Goal: Task Accomplishment & Management: Use online tool/utility

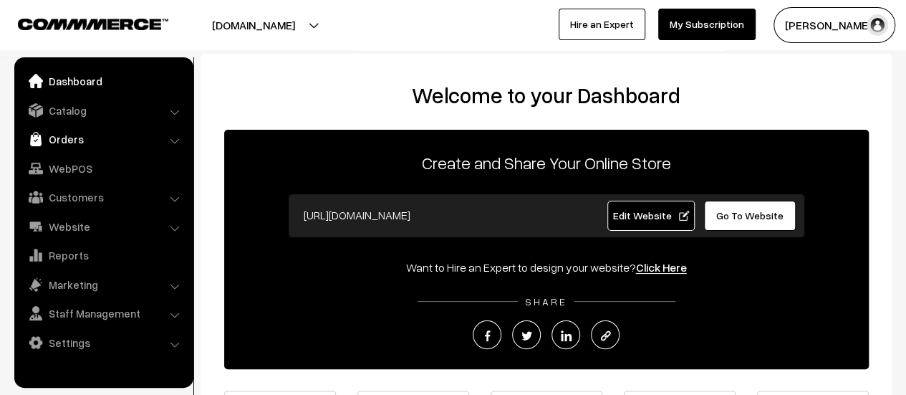
click at [57, 132] on link "Orders" at bounding box center [103, 139] width 170 height 26
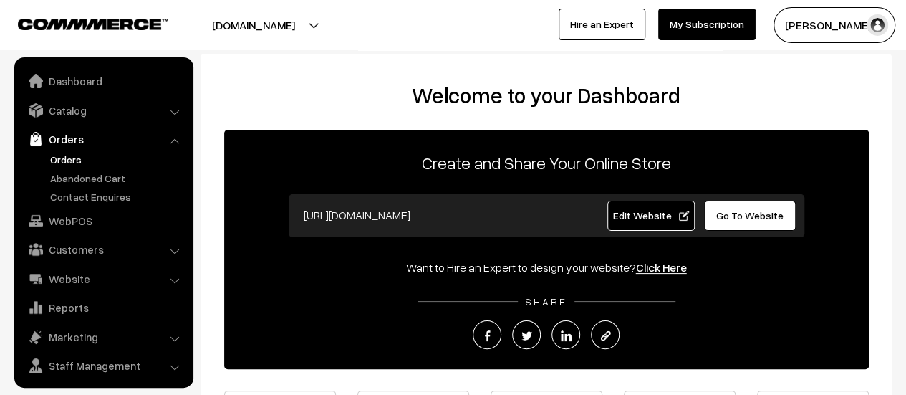
click at [66, 156] on link "Orders" at bounding box center [118, 159] width 142 height 15
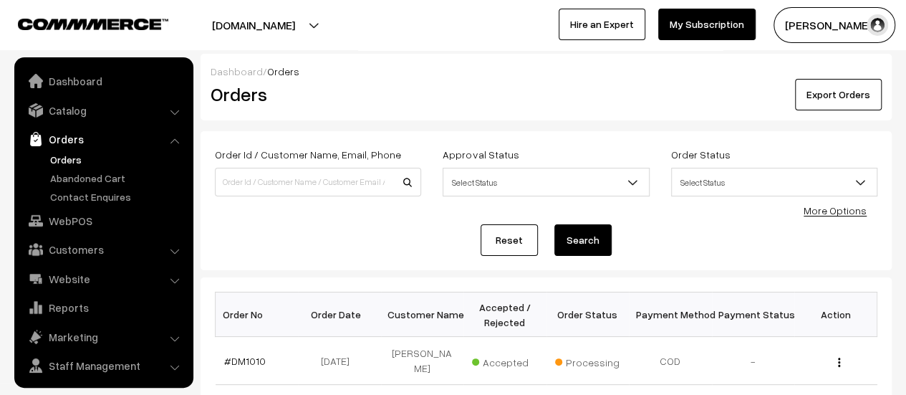
scroll to position [33, 0]
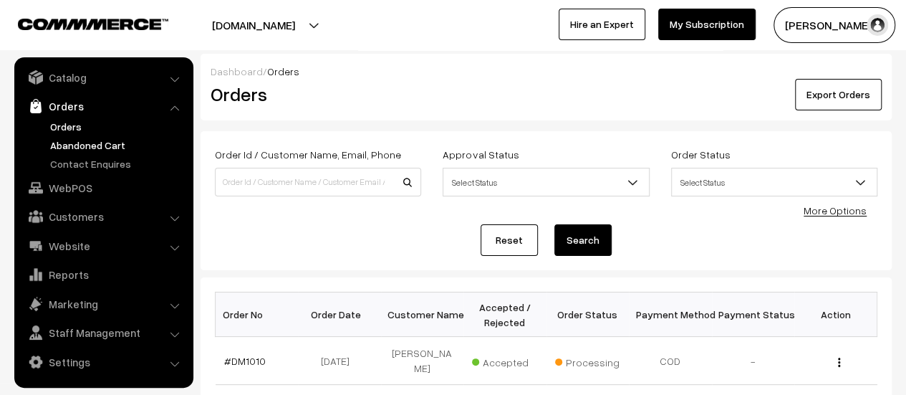
click at [99, 143] on link "Abandoned Cart" at bounding box center [118, 145] width 142 height 15
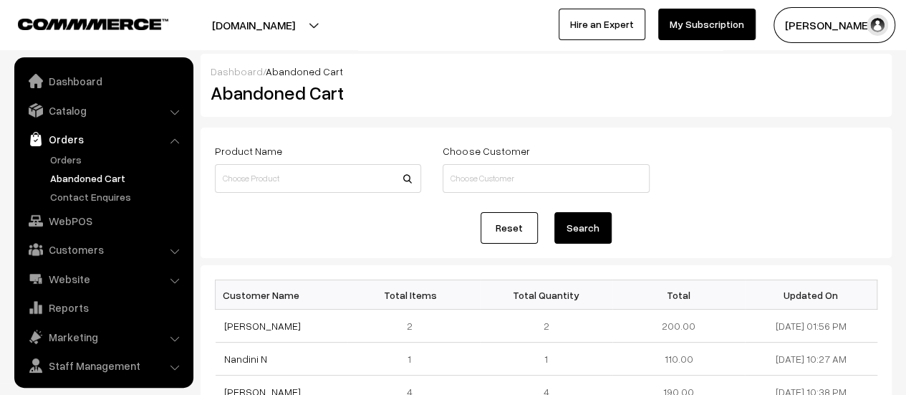
scroll to position [33, 0]
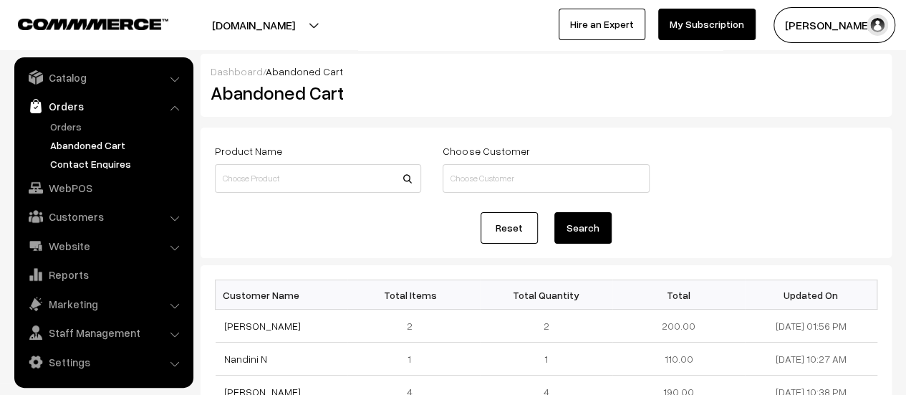
click at [99, 164] on link "Contact Enquires" at bounding box center [118, 163] width 142 height 15
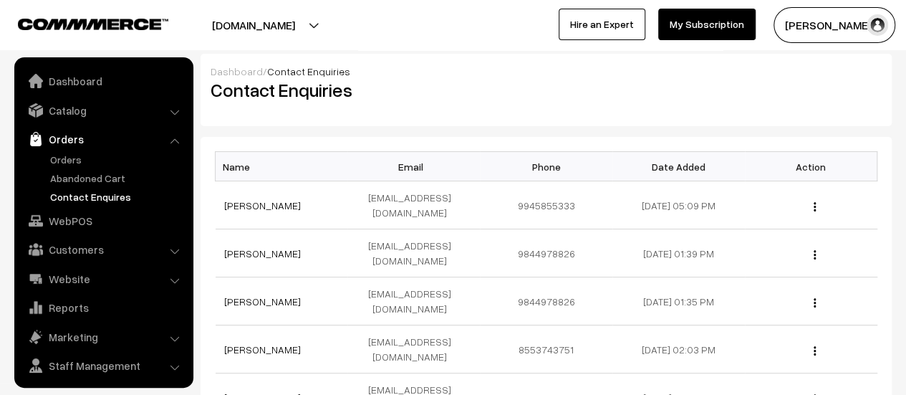
scroll to position [33, 0]
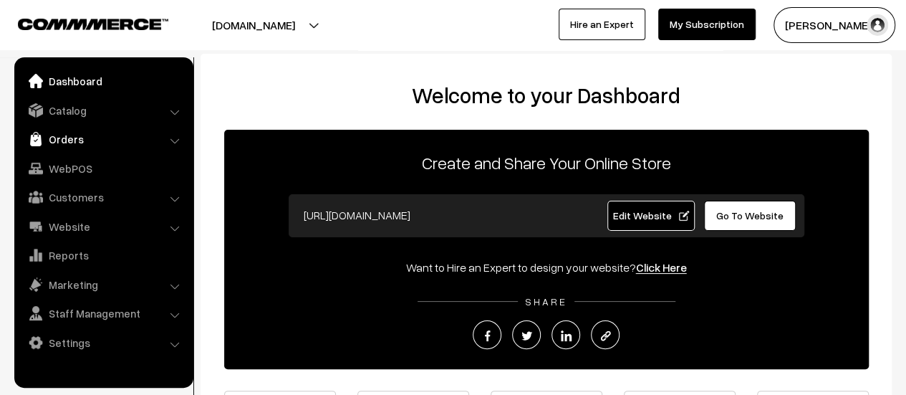
click at [54, 134] on link "Orders" at bounding box center [103, 139] width 170 height 26
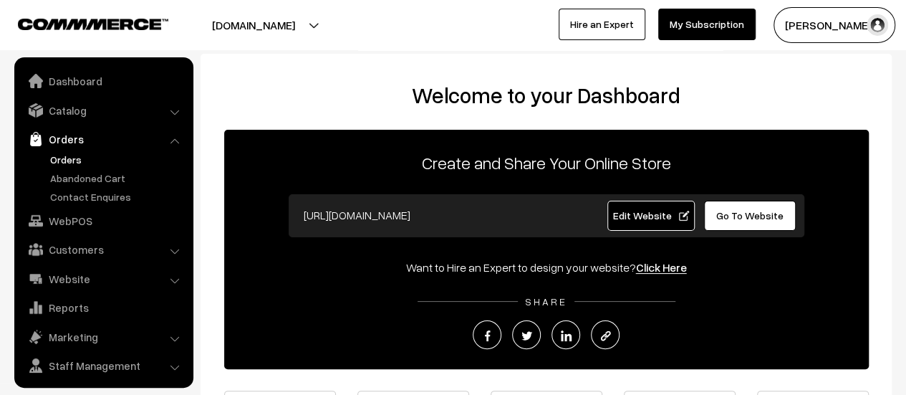
click at [63, 159] on link "Orders" at bounding box center [118, 159] width 142 height 15
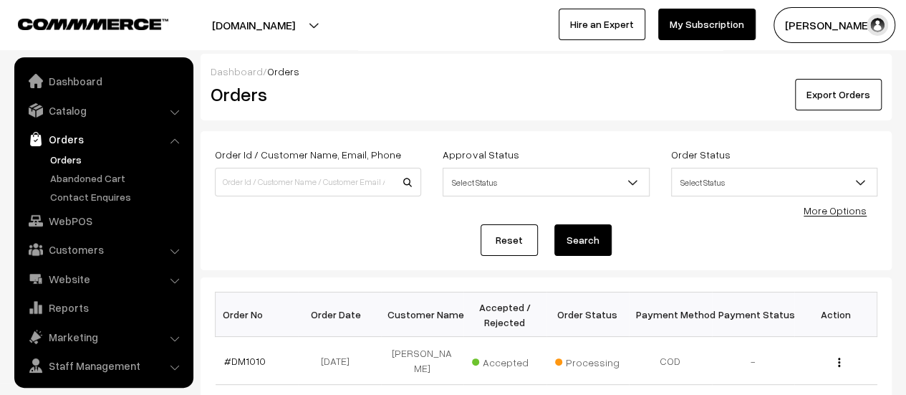
scroll to position [33, 0]
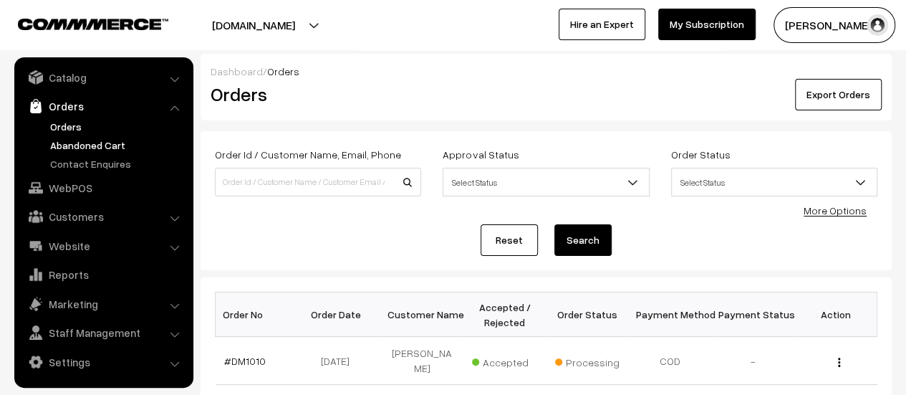
click at [60, 145] on link "Abandoned Cart" at bounding box center [118, 145] width 142 height 15
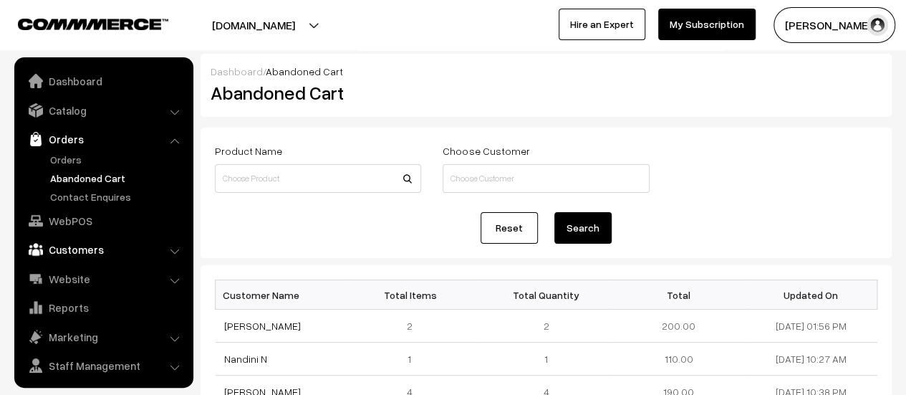
scroll to position [33, 0]
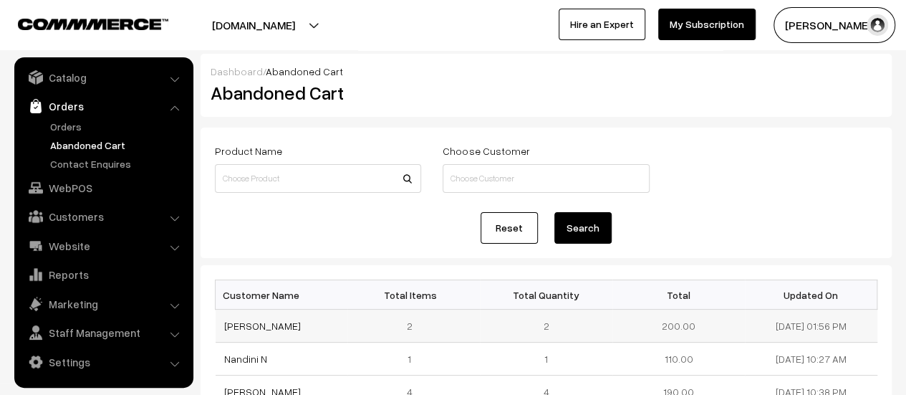
drag, startPoint x: 304, startPoint y: 327, endPoint x: 218, endPoint y: 319, distance: 86.3
click at [218, 319] on td "baburao m lavate" at bounding box center [282, 325] width 133 height 33
copy link "baburao m lavate"
click at [269, 324] on link "baburao m lavate" at bounding box center [262, 325] width 77 height 12
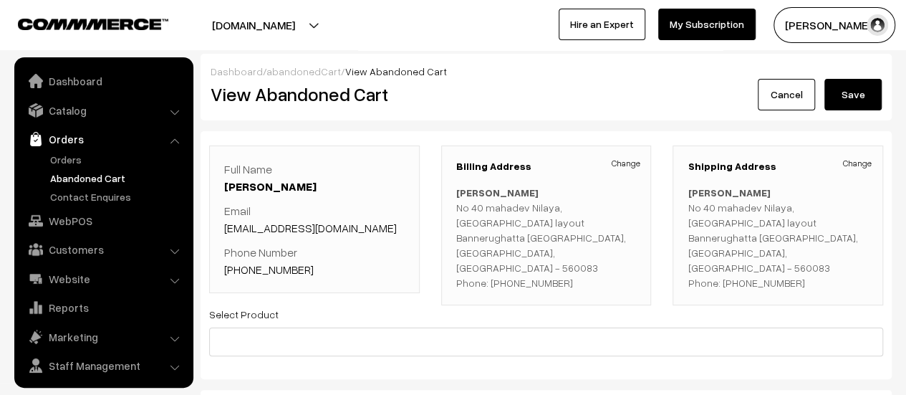
scroll to position [33, 0]
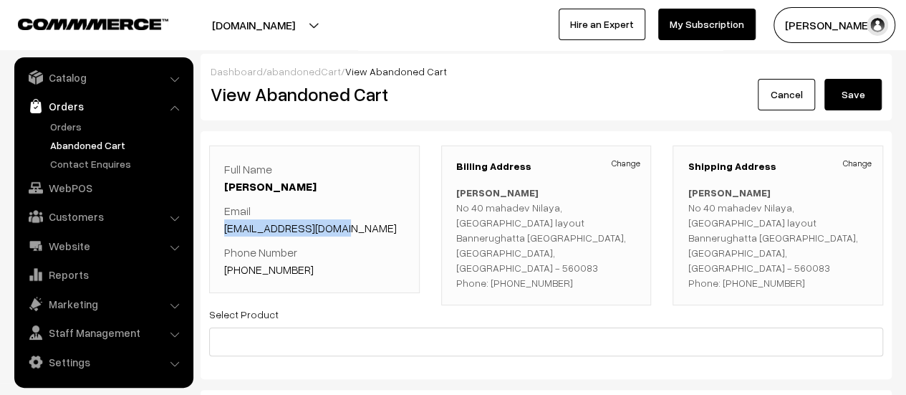
drag, startPoint x: 342, startPoint y: 226, endPoint x: 221, endPoint y: 228, distance: 121.8
click at [221, 228] on div "Full Name [PERSON_NAME] Email [EMAIL_ADDRESS][DOMAIN_NAME] Phone Number [PHONE_…" at bounding box center [314, 219] width 211 height 148
copy link "[EMAIL_ADDRESS][DOMAIN_NAME]"
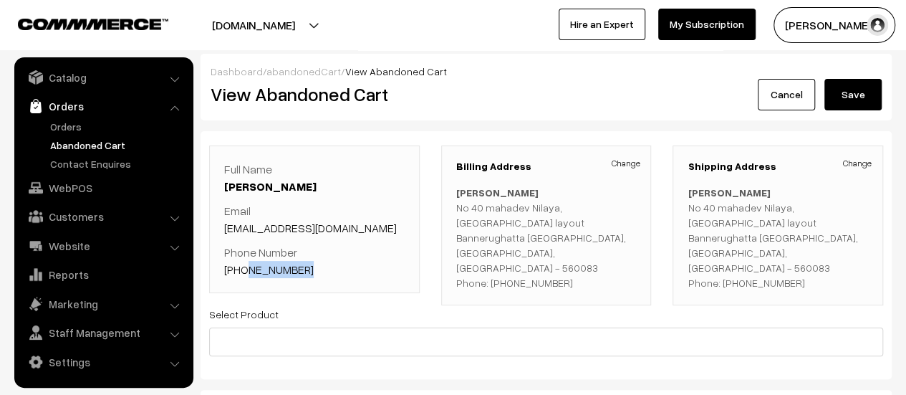
drag, startPoint x: 297, startPoint y: 266, endPoint x: 241, endPoint y: 272, distance: 56.2
click at [241, 272] on p "Phone Number [PHONE_NUMBER]" at bounding box center [314, 261] width 181 height 34
copy link "8197919106"
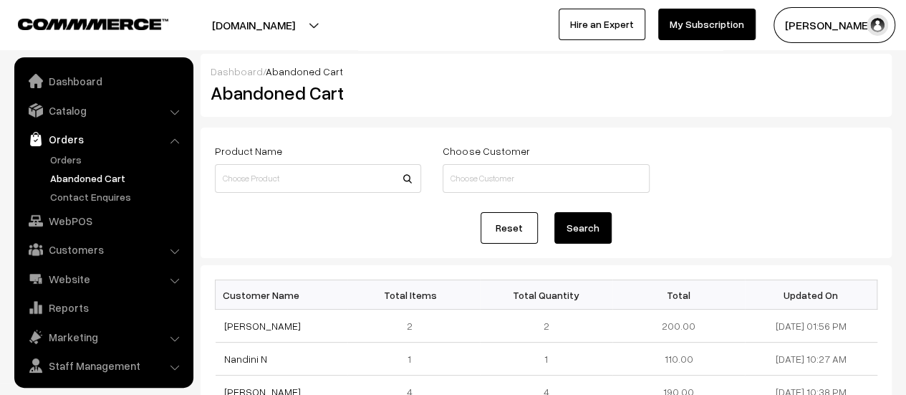
scroll to position [33, 0]
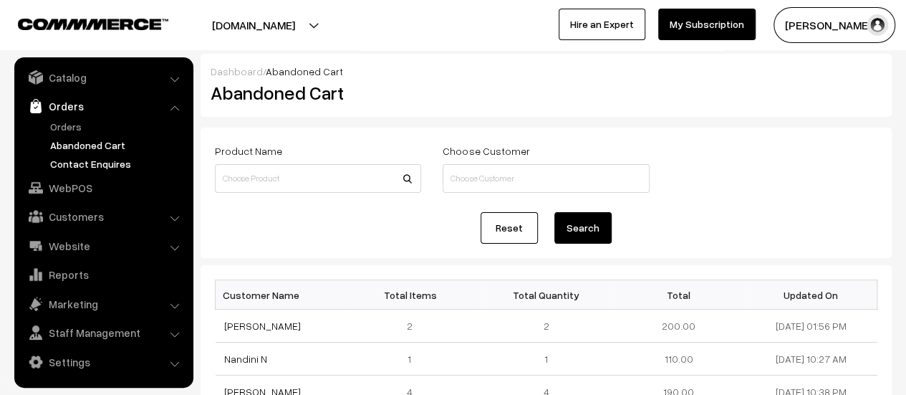
click at [79, 160] on link "Contact Enquires" at bounding box center [118, 163] width 142 height 15
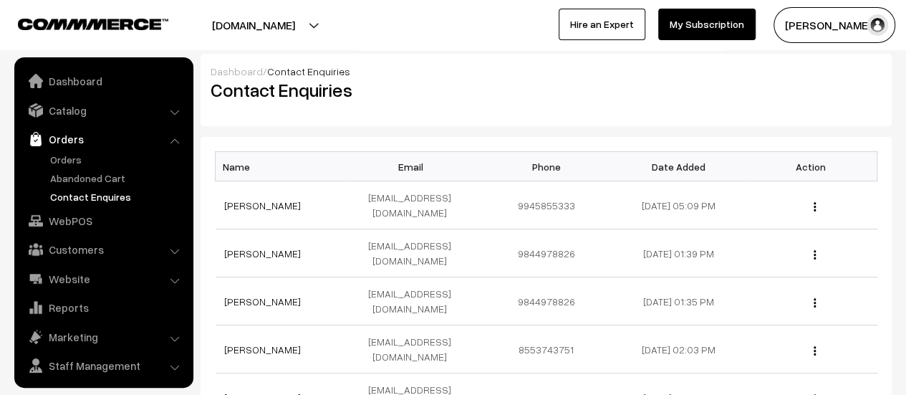
scroll to position [33, 0]
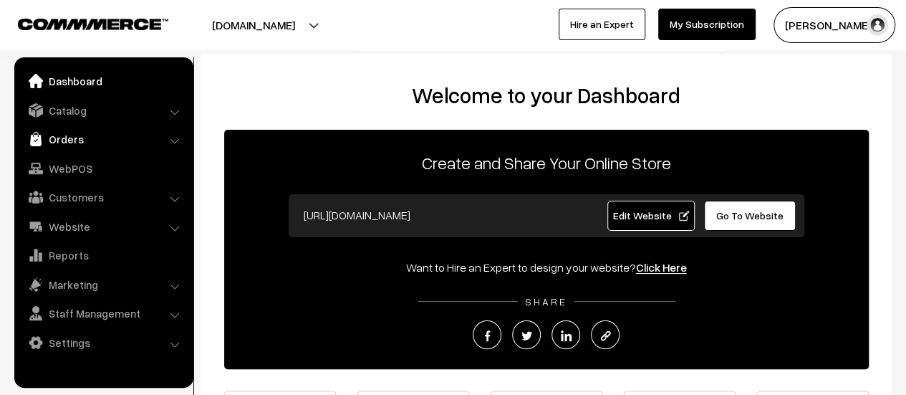
click at [57, 133] on link "Orders" at bounding box center [103, 139] width 170 height 26
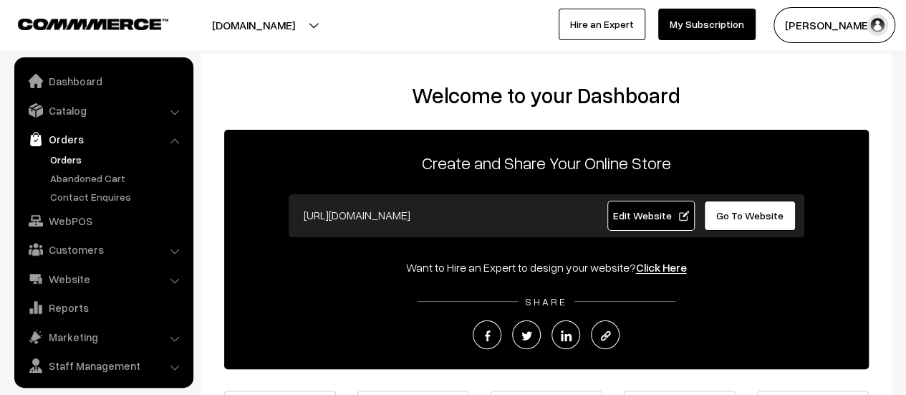
click at [60, 158] on link "Orders" at bounding box center [118, 159] width 142 height 15
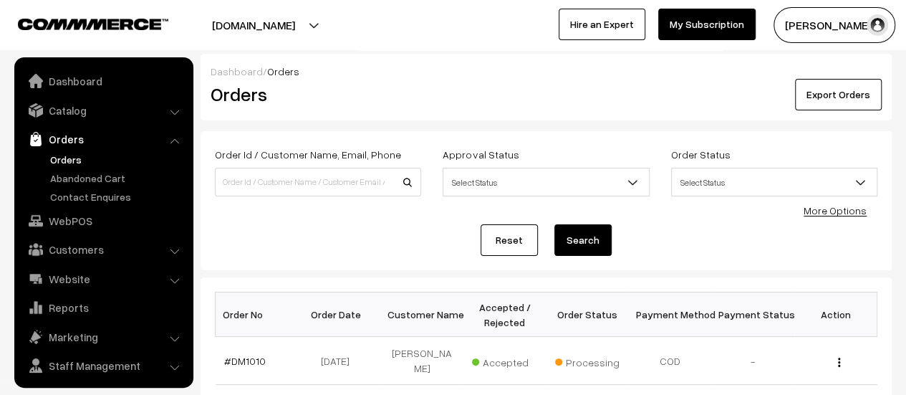
scroll to position [33, 0]
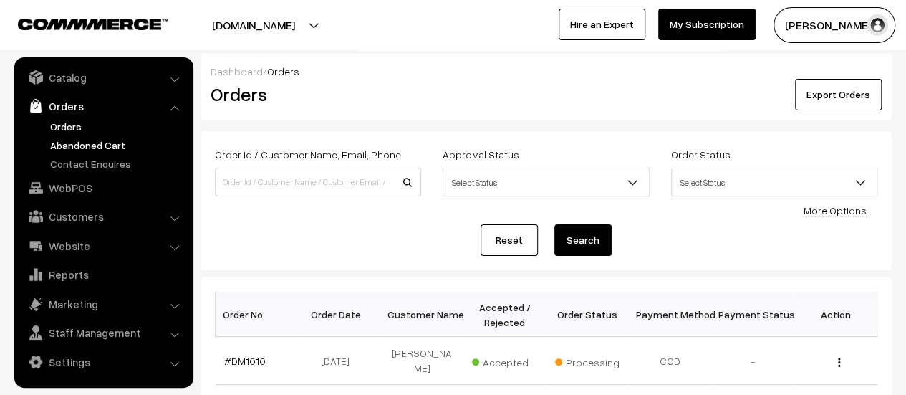
click at [63, 145] on link "Abandoned Cart" at bounding box center [118, 145] width 142 height 15
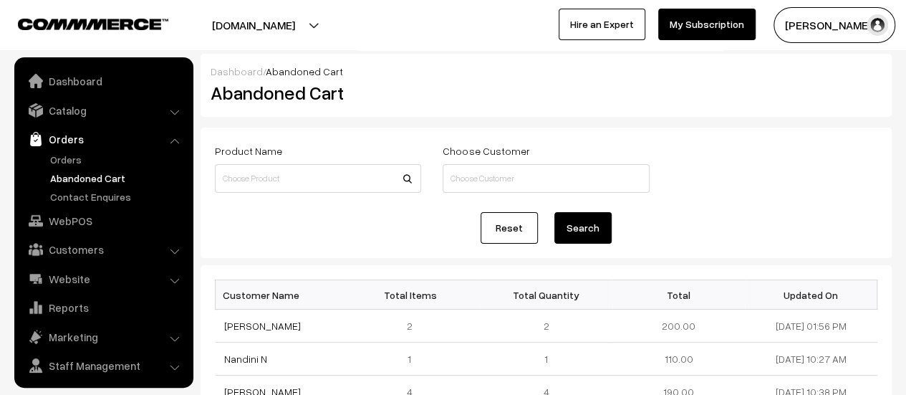
scroll to position [33, 0]
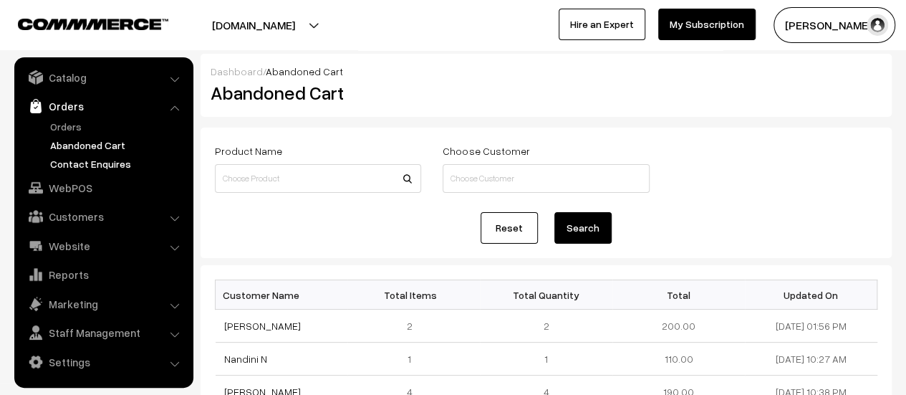
click at [66, 163] on link "Contact Enquires" at bounding box center [118, 163] width 142 height 15
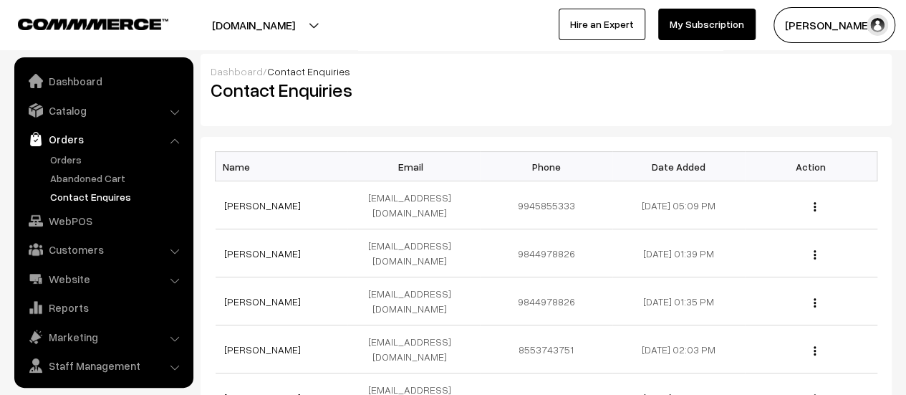
scroll to position [33, 0]
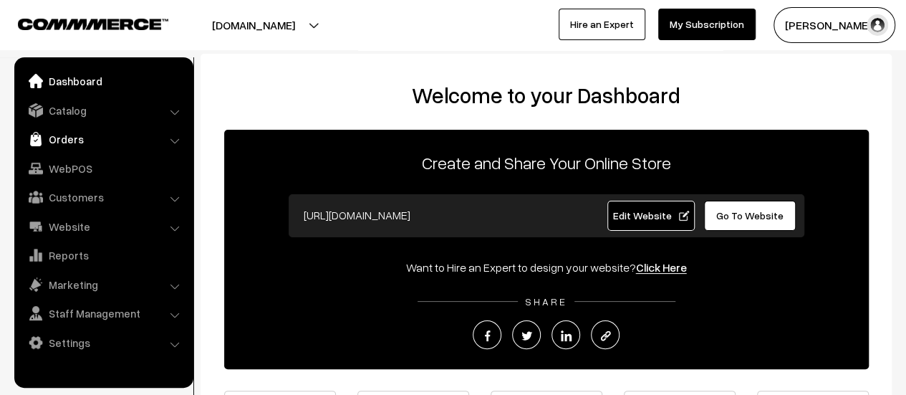
click at [60, 136] on link "Orders" at bounding box center [103, 139] width 170 height 26
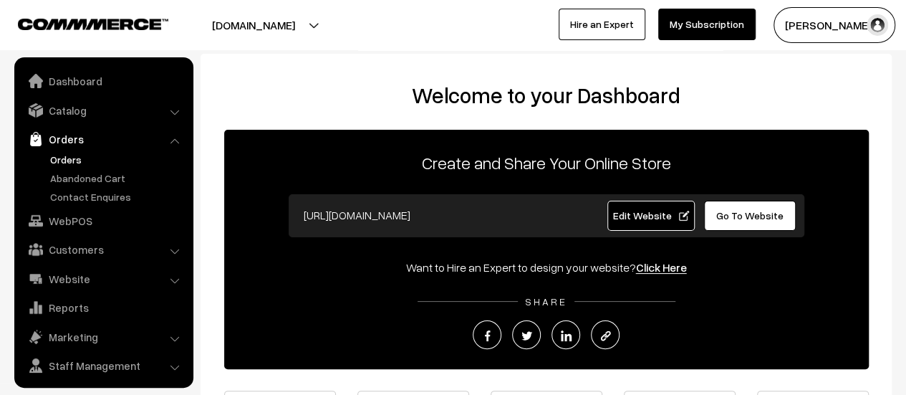
click at [64, 164] on link "Orders" at bounding box center [118, 159] width 142 height 15
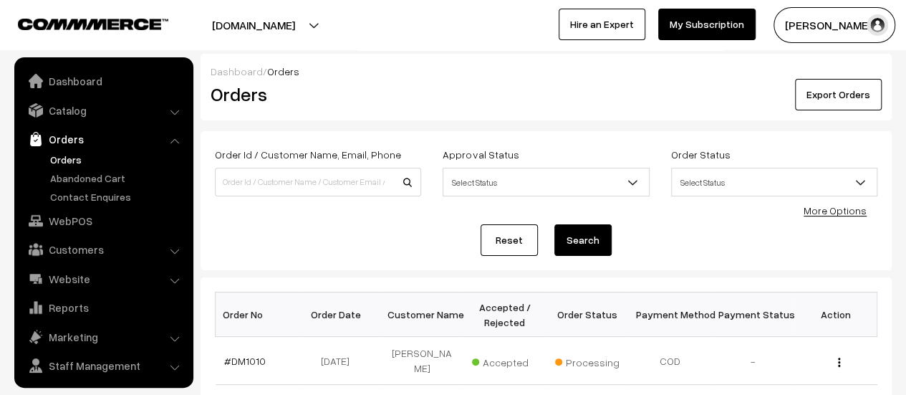
scroll to position [33, 0]
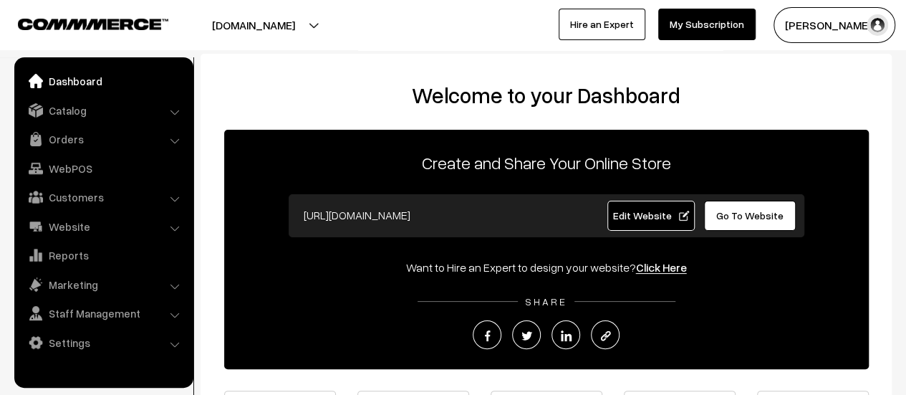
click at [59, 138] on link "Orders" at bounding box center [103, 139] width 170 height 26
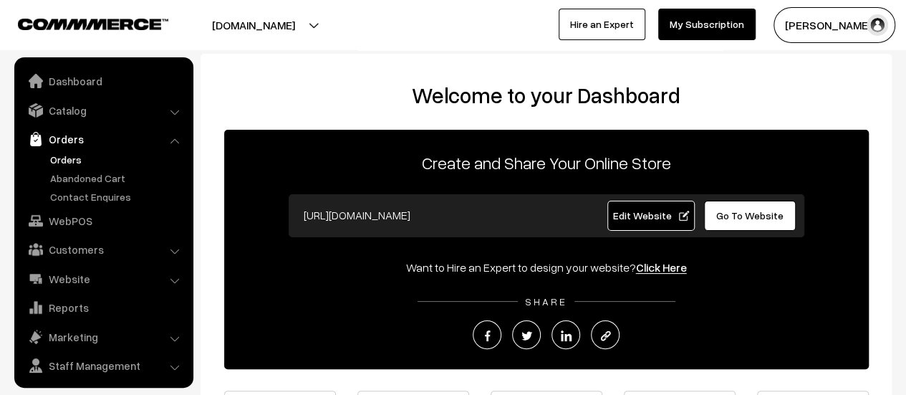
click at [63, 152] on link "Orders" at bounding box center [118, 159] width 142 height 15
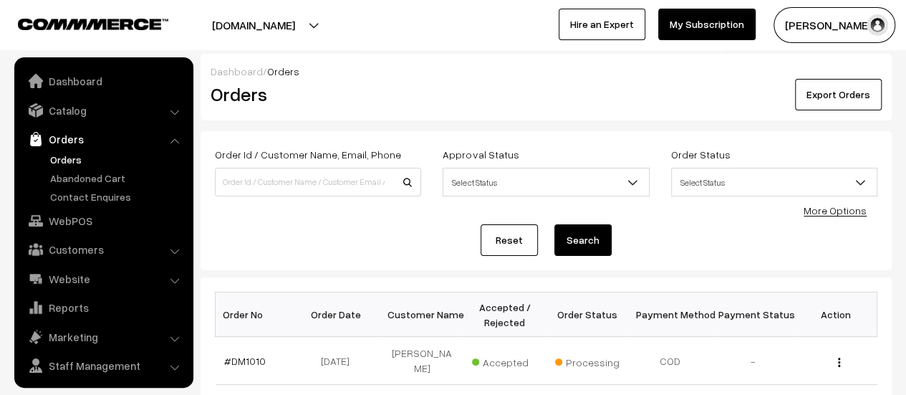
scroll to position [33, 0]
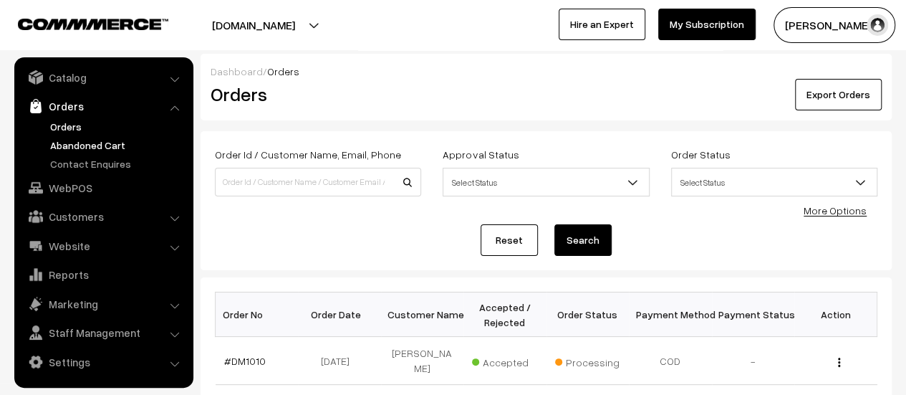
click at [83, 143] on link "Abandoned Cart" at bounding box center [118, 145] width 142 height 15
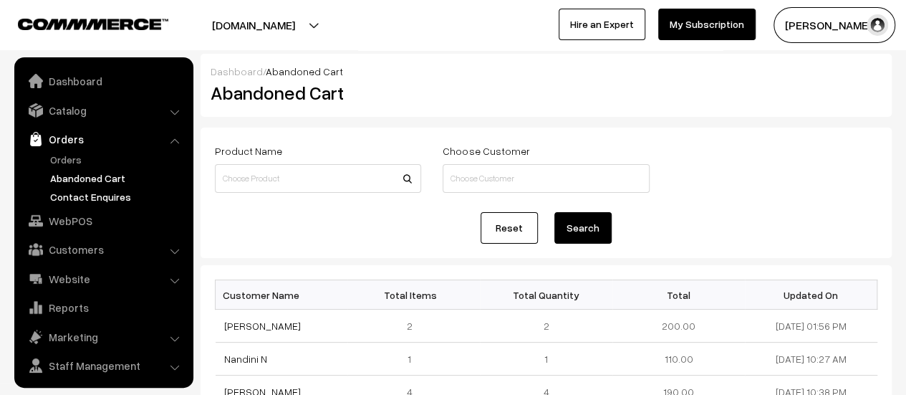
scroll to position [33, 0]
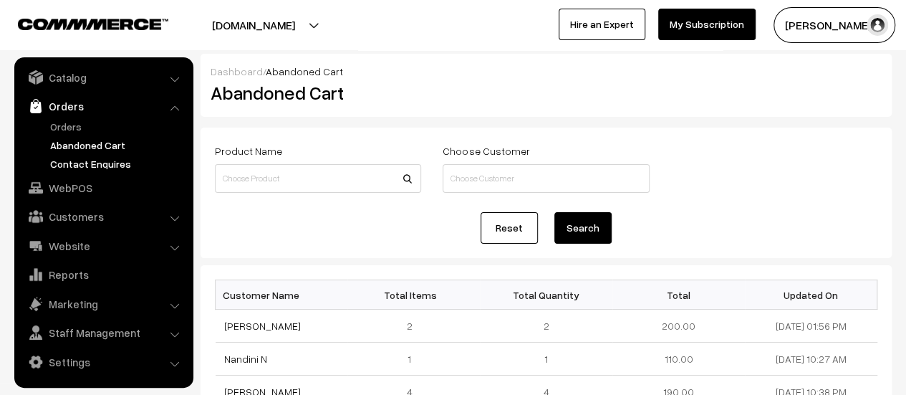
click at [75, 157] on link "Contact Enquires" at bounding box center [118, 163] width 142 height 15
